Goal: Transaction & Acquisition: Purchase product/service

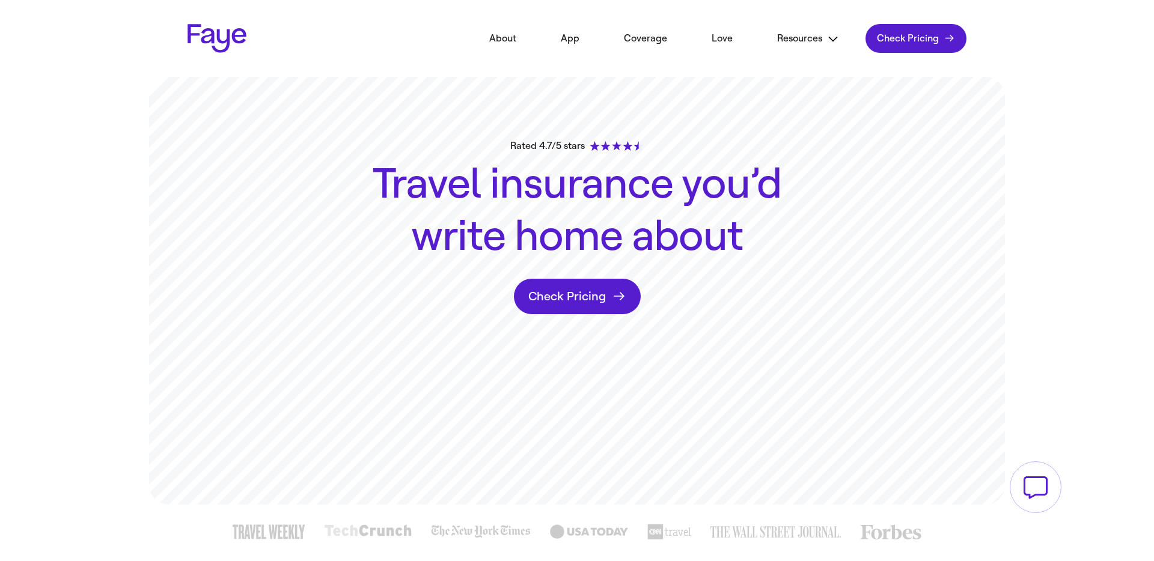
click at [921, 26] on link "Check Pricing Check pricing" at bounding box center [915, 38] width 101 height 29
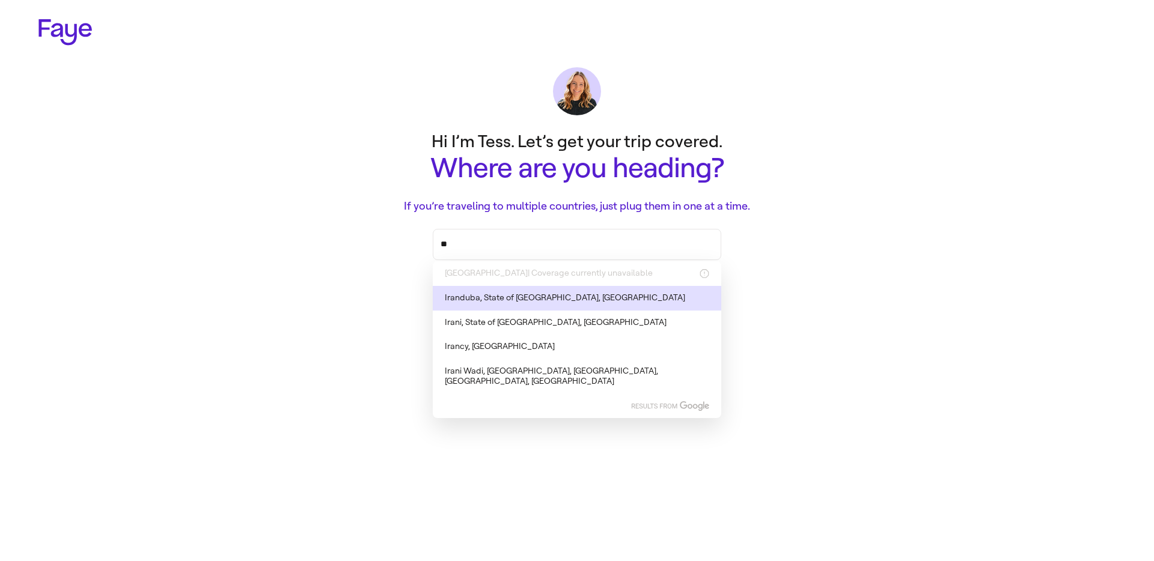
type input "*"
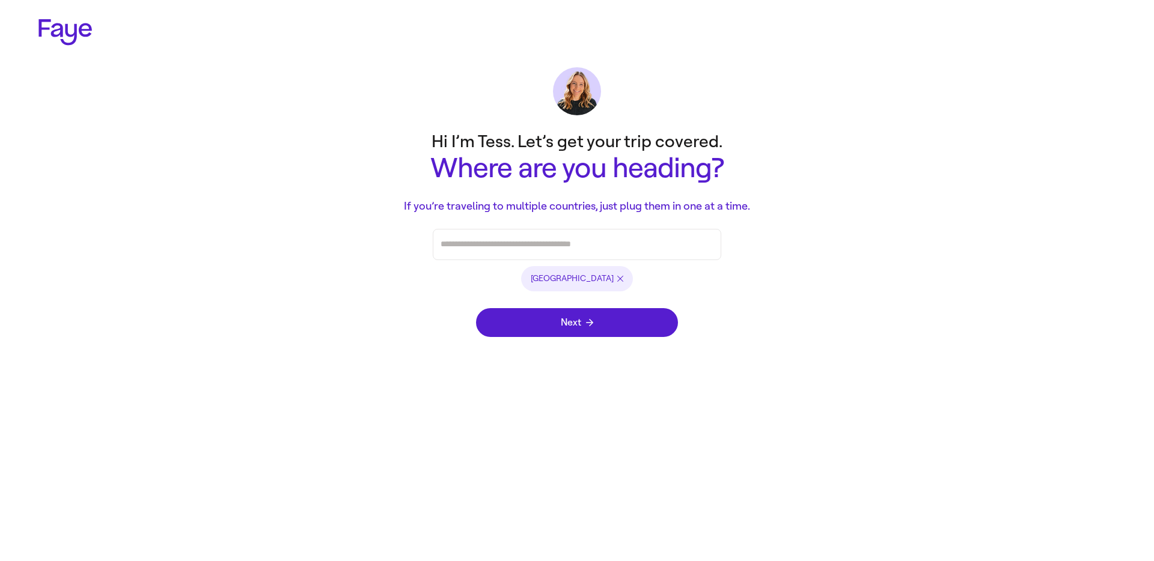
click at [884, 168] on main "Hi I’m Tess. Let’s get your trip covered. Where are you heading? If you’re trav…" at bounding box center [576, 237] width 865 height 224
click at [605, 242] on input "Press enter after you type each destination" at bounding box center [576, 245] width 273 height 18
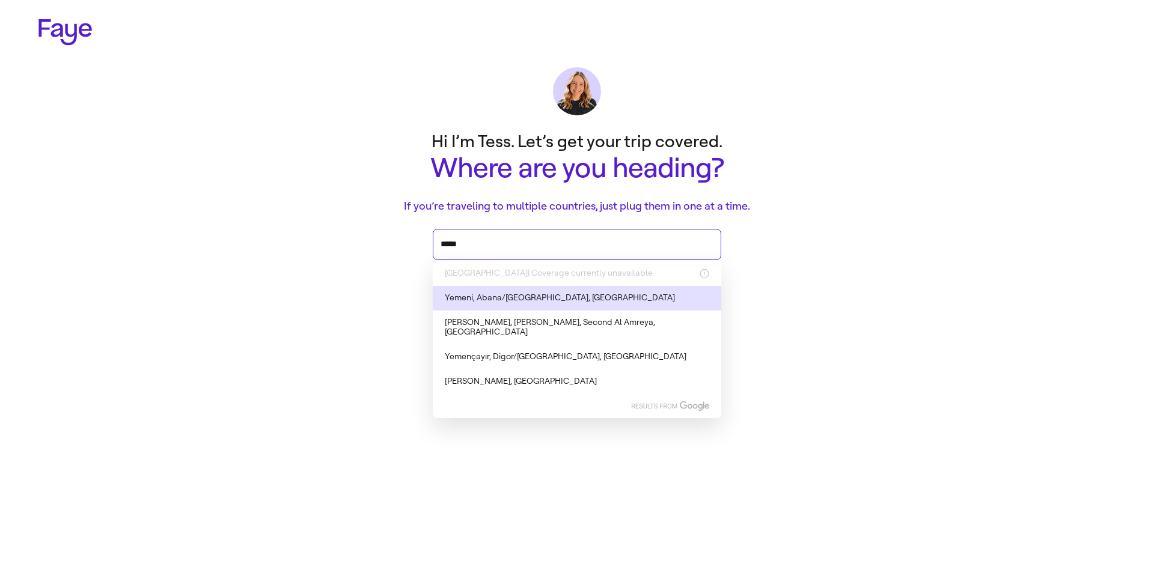
type input "*****"
click at [233, 203] on main "Hi I’m Tess. Let’s get your trip covered. Where are you heading? If you’re trav…" at bounding box center [576, 237] width 865 height 224
